Goal: Information Seeking & Learning: Learn about a topic

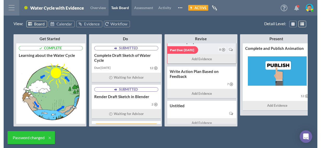
scroll to position [18, 0]
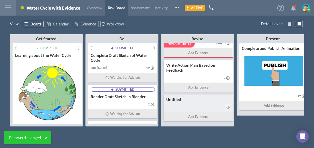
click at [202, 106] on div at bounding box center [198, 107] width 64 height 7
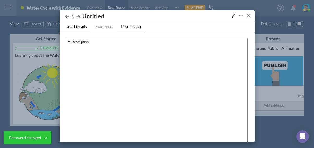
click at [130, 25] on span "Discussion" at bounding box center [131, 26] width 20 height 5
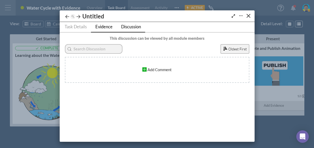
click at [108, 27] on span "Evidence" at bounding box center [103, 26] width 17 height 5
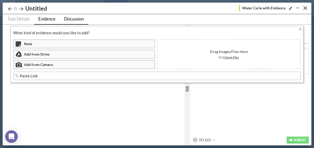
click at [77, 21] on span "Discussion" at bounding box center [74, 18] width 20 height 5
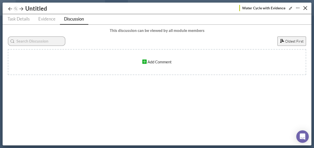
click at [290, 8] on icon "Expand/Shrink" at bounding box center [290, 8] width 5 height 4
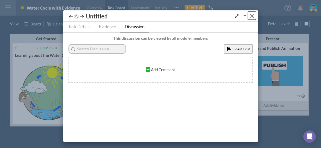
click at [249, 16] on button "Close" at bounding box center [252, 16] width 8 height 8
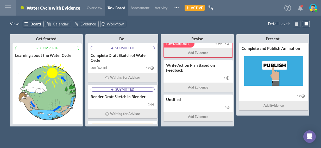
click at [302, 7] on span at bounding box center [301, 6] width 3 height 3
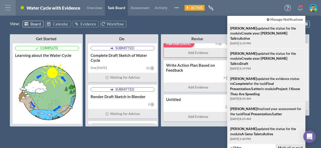
click at [293, 145] on button "Mark all as read" at bounding box center [290, 148] width 30 height 7
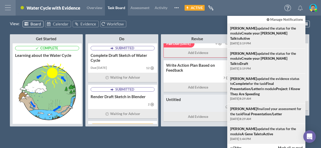
click at [213, 103] on div "Untitled Add Evidence" at bounding box center [198, 108] width 69 height 27
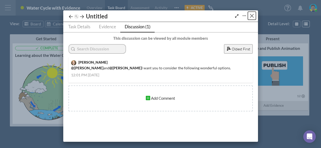
click at [250, 15] on div "Close" at bounding box center [252, 16] width 4 height 4
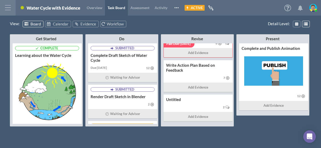
click at [300, 8] on icon at bounding box center [300, 7] width 5 height 5
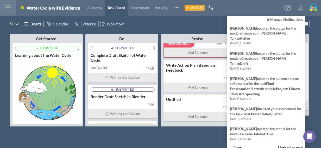
click at [225, 14] on div "Student-led Project Water Cycle with Evidence Overview Task Board Assessment Ac…" at bounding box center [167, 8] width 302 height 16
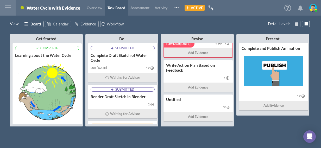
click at [299, 7] on icon at bounding box center [300, 7] width 5 height 5
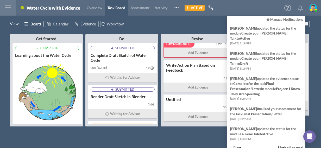
drag, startPoint x: 249, startPoint y: 9, endPoint x: 258, endPoint y: 9, distance: 8.6
click at [249, 8] on div "Student-led Project Water Cycle with Evidence Overview Task Board Assessment Ac…" at bounding box center [167, 8] width 302 height 16
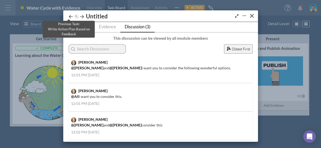
click at [68, 17] on icon at bounding box center [70, 16] width 5 height 5
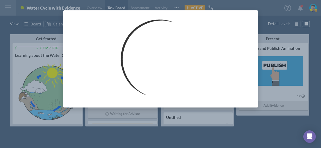
click at [68, 17] on div at bounding box center [160, 58] width 195 height 97
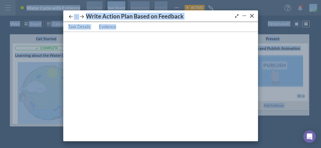
click at [68, 17] on icon at bounding box center [70, 16] width 5 height 5
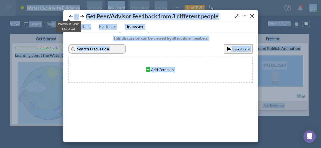
click at [68, 17] on icon at bounding box center [70, 16] width 5 height 5
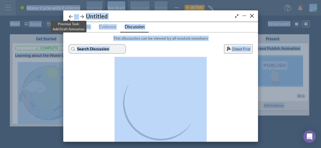
click at [68, 17] on icon at bounding box center [70, 16] width 5 height 5
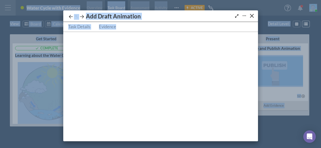
click at [85, 92] on div at bounding box center [160, 87] width 195 height 110
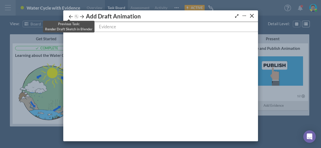
click at [68, 16] on icon at bounding box center [70, 16] width 5 height 5
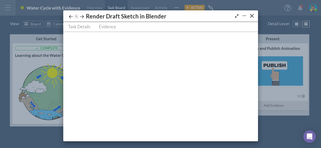
click at [68, 16] on icon at bounding box center [70, 16] width 5 height 5
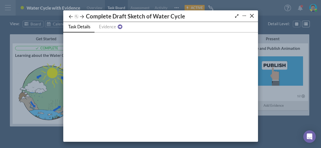
click at [74, 28] on span "Task Details" at bounding box center [79, 26] width 22 height 5
